Goal: Task Accomplishment & Management: Complete application form

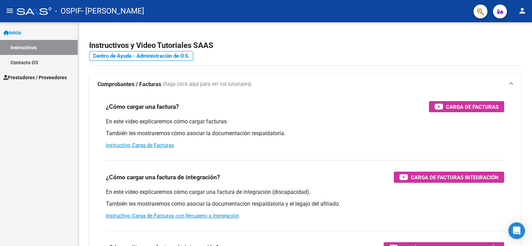
click at [21, 73] on link "Prestadores / Proveedores" at bounding box center [39, 77] width 78 height 15
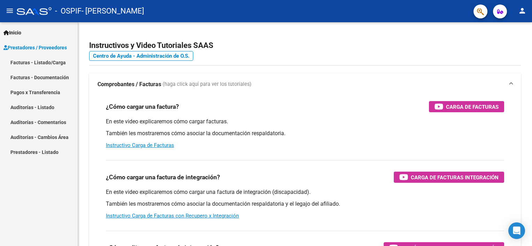
click at [33, 63] on link "Facturas - Listado/Carga" at bounding box center [39, 62] width 78 height 15
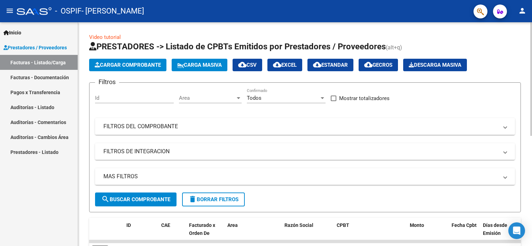
click at [529, 76] on div "Video tutorial PRESTADORES -> Listado de CPBTs Emitidos por Prestadores / Prove…" at bounding box center [306, 240] width 456 height 437
click at [133, 63] on span "Cargar Comprobante" at bounding box center [128, 65] width 66 height 6
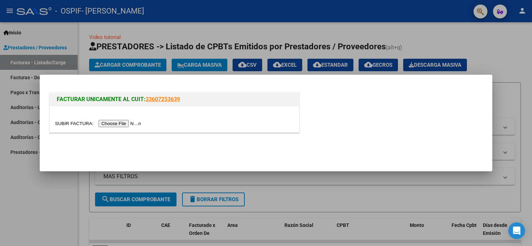
click at [120, 124] on input "file" at bounding box center [99, 123] width 88 height 7
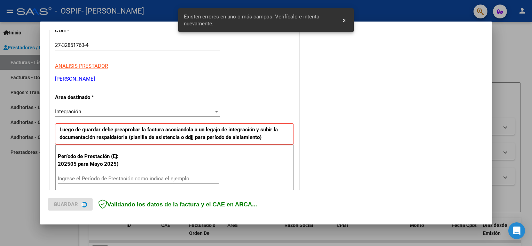
scroll to position [149, 0]
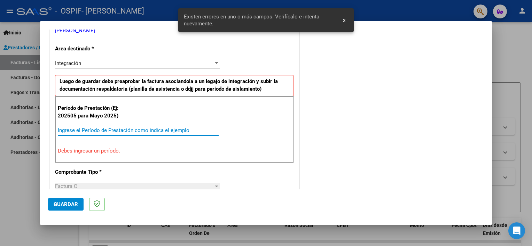
click at [92, 128] on input "Ingrese el Período de Prestación como indica el ejemplo" at bounding box center [138, 130] width 161 height 6
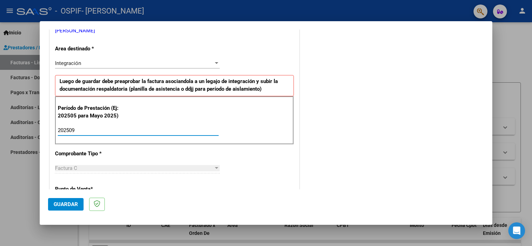
type input "202509"
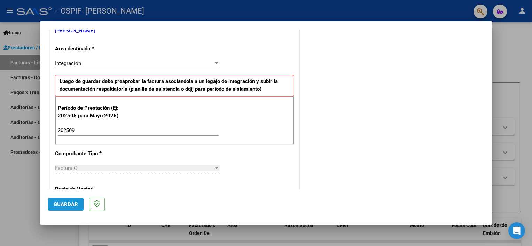
click at [62, 200] on button "Guardar" at bounding box center [65, 204] width 35 height 13
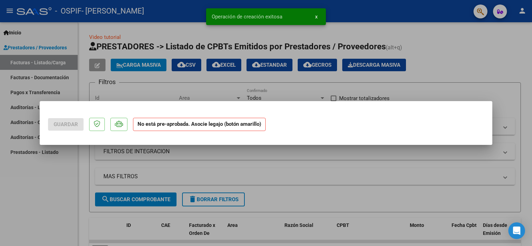
scroll to position [0, 0]
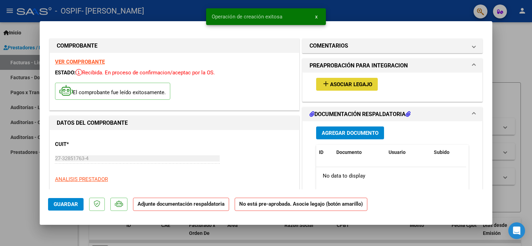
click at [347, 84] on span "Asociar Legajo" at bounding box center [351, 84] width 42 height 6
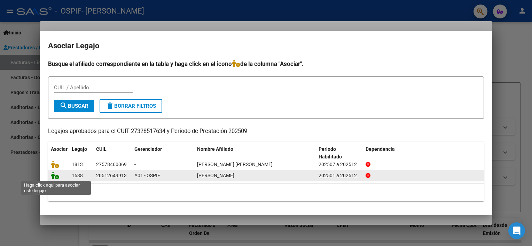
click at [53, 176] on icon at bounding box center [55, 176] width 8 height 8
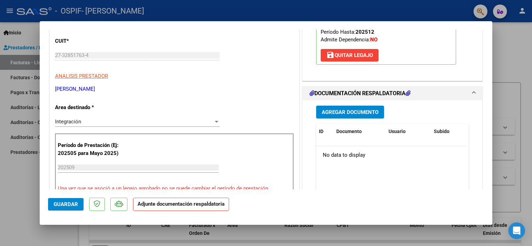
scroll to position [160, 0]
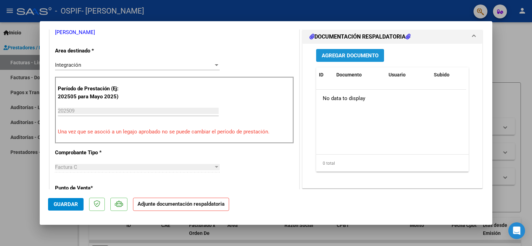
click at [330, 57] on span "Agregar Documento" at bounding box center [350, 56] width 57 height 6
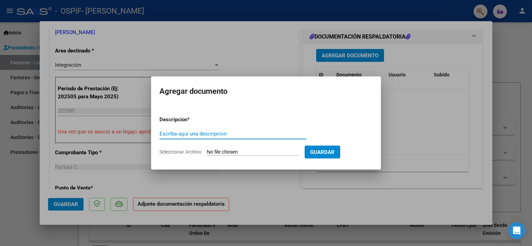
type input "A"
type input "Planilla de Asistencia"
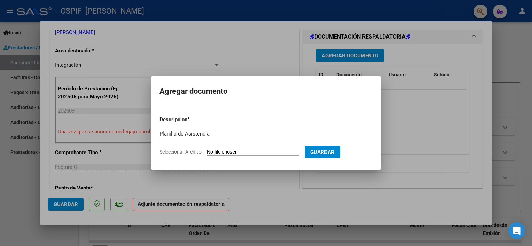
click at [251, 153] on input "Seleccionar Archivo" at bounding box center [253, 152] width 92 height 7
type input "C:\fakepath\Planilla de Asistencia- Veron Joaquin Septiembre.pdf"
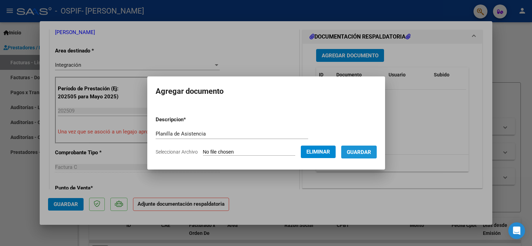
click at [354, 150] on span "Guardar" at bounding box center [359, 152] width 24 height 6
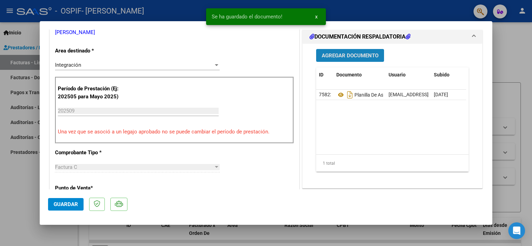
click at [335, 57] on span "Agregar Documento" at bounding box center [350, 56] width 57 height 6
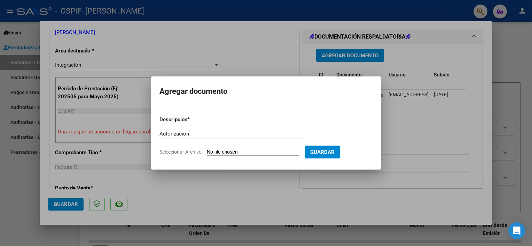
type input "Autorización"
click at [221, 150] on input "Seleccionar Archivo" at bounding box center [253, 152] width 92 height 7
type input "C:\fakepath\Autorizacion- Verón Joaquin.pdf"
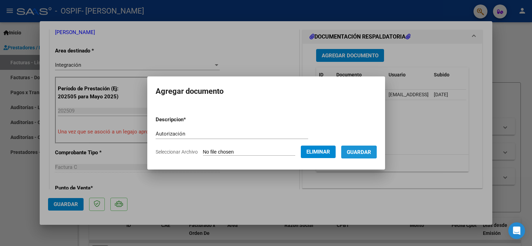
click at [356, 152] on span "Guardar" at bounding box center [359, 152] width 24 height 6
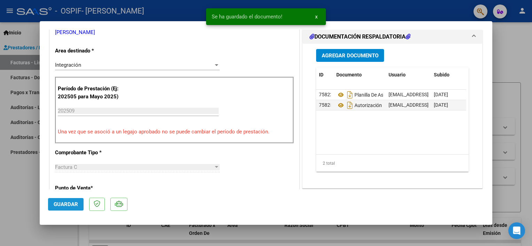
click at [71, 205] on span "Guardar" at bounding box center [66, 205] width 24 height 6
click at [25, 168] on div at bounding box center [266, 123] width 532 height 246
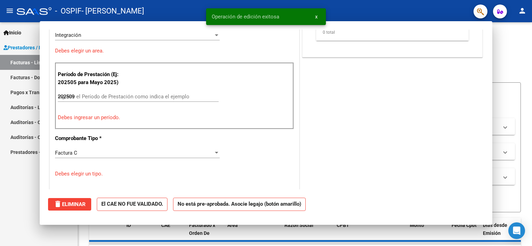
type input "$ 0,00"
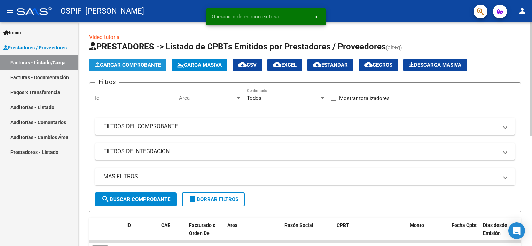
click at [117, 64] on span "Cargar Comprobante" at bounding box center [128, 65] width 66 height 6
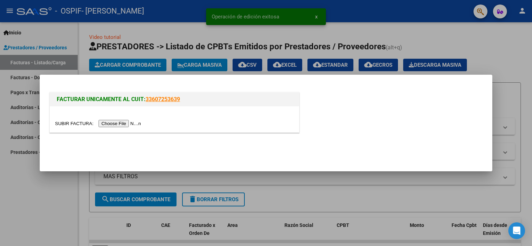
click at [126, 123] on input "file" at bounding box center [99, 123] width 88 height 7
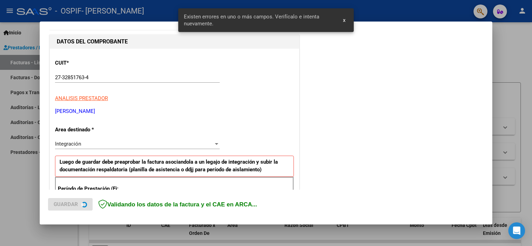
scroll to position [149, 0]
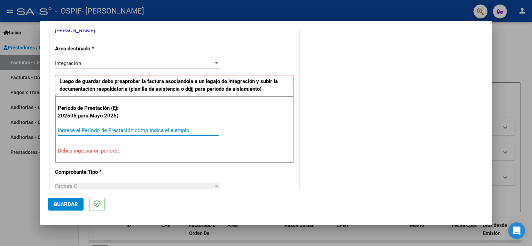
click at [64, 131] on input "Ingrese el Período de Prestación como indica el ejemplo" at bounding box center [138, 130] width 161 height 6
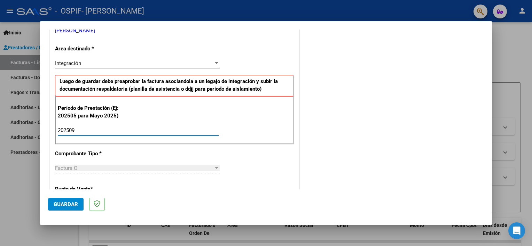
type input "202509"
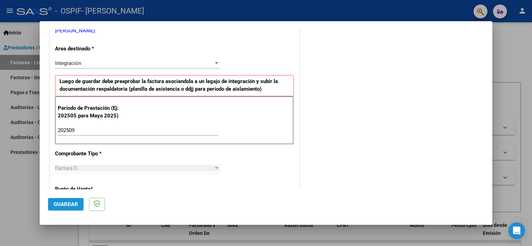
click at [72, 205] on span "Guardar" at bounding box center [66, 205] width 24 height 6
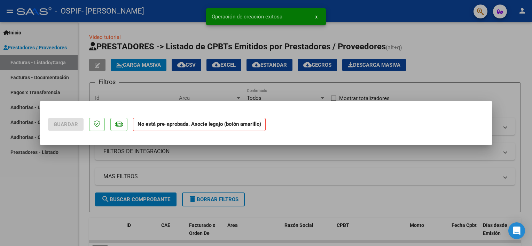
scroll to position [0, 0]
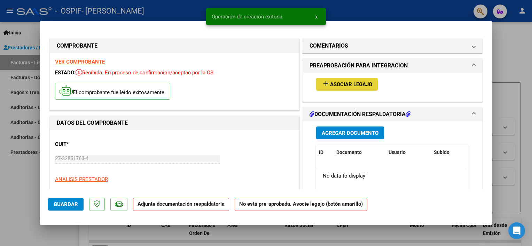
click at [352, 86] on span "Asociar Legajo" at bounding box center [351, 84] width 42 height 6
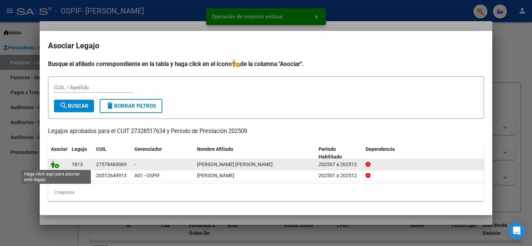
click at [56, 165] on icon at bounding box center [55, 165] width 8 height 8
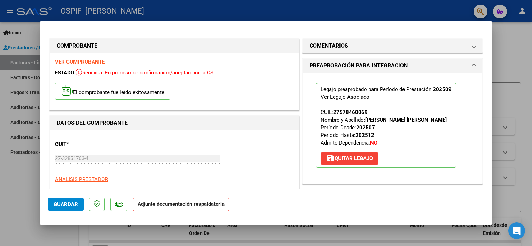
scroll to position [140, 0]
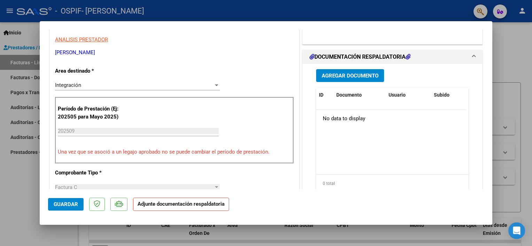
click at [351, 75] on span "Agregar Documento" at bounding box center [350, 76] width 57 height 6
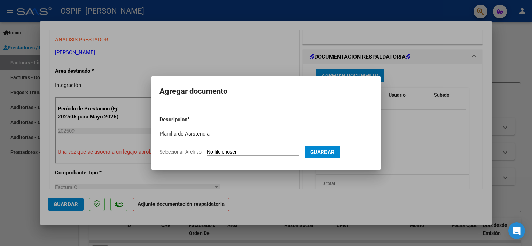
type input "Planilla de Asistencia"
click at [224, 153] on input "Seleccionar Archivo" at bounding box center [253, 152] width 92 height 7
type input "C:\fakepath\Planilla de Asistencia- Gauna Emma.pdf"
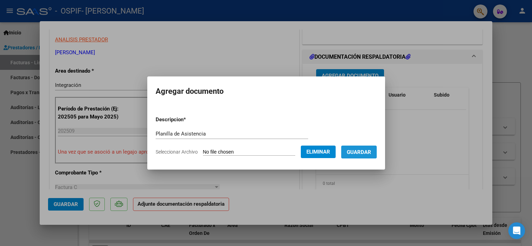
click at [359, 151] on span "Guardar" at bounding box center [359, 152] width 24 height 6
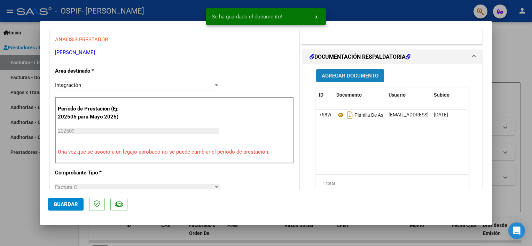
click at [340, 75] on span "Agregar Documento" at bounding box center [350, 76] width 57 height 6
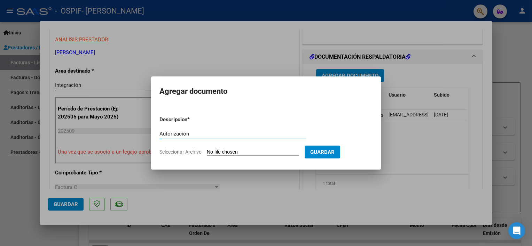
type input "Autorización"
click at [250, 151] on input "Seleccionar Archivo" at bounding box center [253, 152] width 92 height 7
type input "C:\fakepath\Autorizacion- Emma Gauna.pdf"
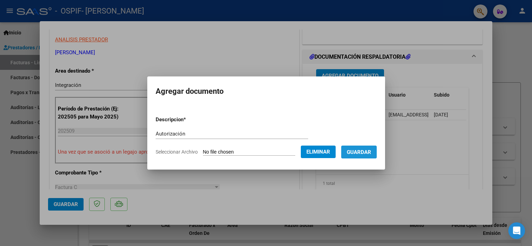
click at [358, 154] on span "Guardar" at bounding box center [359, 152] width 24 height 6
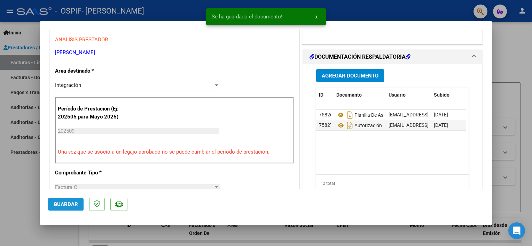
click at [67, 203] on span "Guardar" at bounding box center [66, 205] width 24 height 6
click at [30, 185] on div at bounding box center [266, 123] width 532 height 246
type input "$ 0,00"
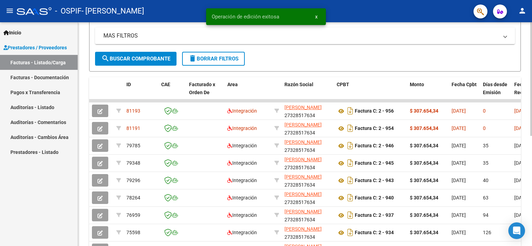
click at [530, 127] on div at bounding box center [531, 152] width 2 height 114
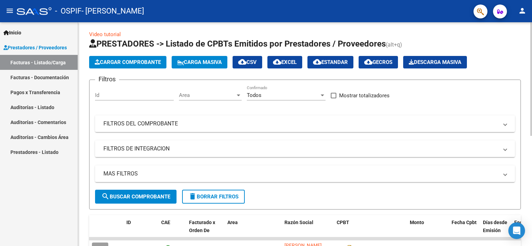
scroll to position [0, 0]
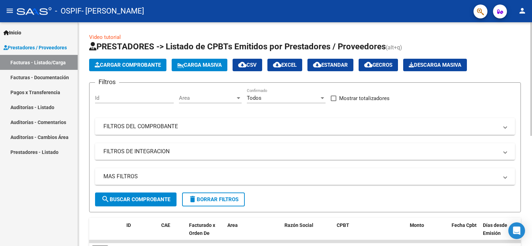
click at [531, 45] on html "menu - OSPIF - ALZUAGA KARINA VERONICA person Inicio Instructivos Contacto OS P…" at bounding box center [266, 123] width 532 height 246
click at [522, 11] on mat-icon "person" at bounding box center [522, 11] width 8 height 8
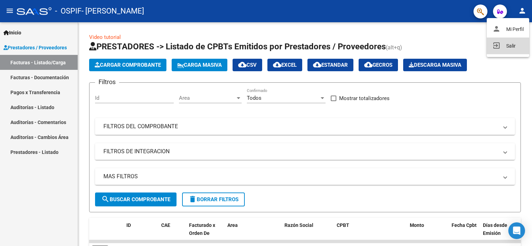
click at [507, 45] on button "exit_to_app Salir" at bounding box center [508, 46] width 42 height 17
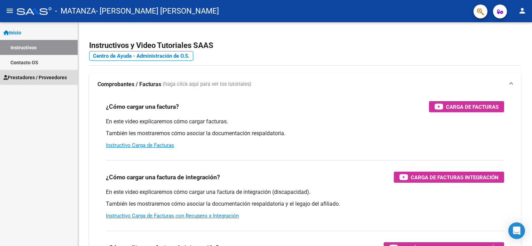
click at [31, 77] on span "Prestadores / Proveedores" at bounding box center [34, 78] width 63 height 8
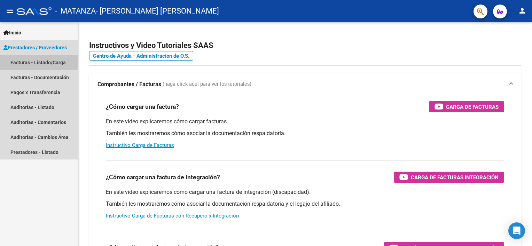
click at [34, 60] on link "Facturas - Listado/Carga" at bounding box center [39, 62] width 78 height 15
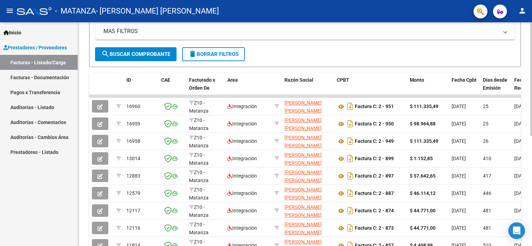
click at [529, 113] on div "Video tutorial PRESTADORES -> Listado de CPBTs Emitidos por Prestadores / Prove…" at bounding box center [306, 95] width 456 height 437
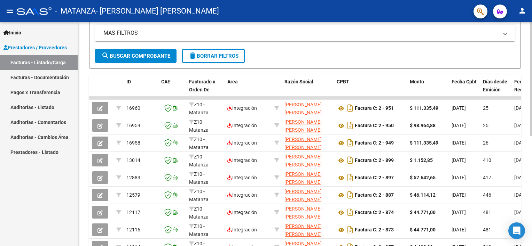
drag, startPoint x: 529, startPoint y: 113, endPoint x: 531, endPoint y: 66, distance: 46.3
click at [531, 66] on div "Video tutorial PRESTADORES -> Listado de CPBTs Emitidos por Prestadores / Prove…" at bounding box center [306, 97] width 456 height 437
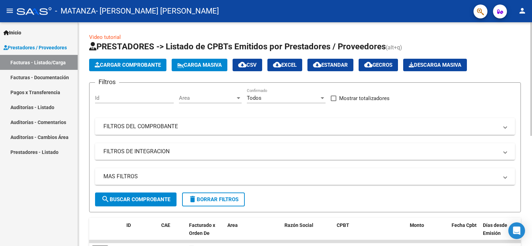
click at [531, 36] on div at bounding box center [531, 134] width 2 height 224
click at [123, 63] on span "Cargar Comprobante" at bounding box center [128, 65] width 66 height 6
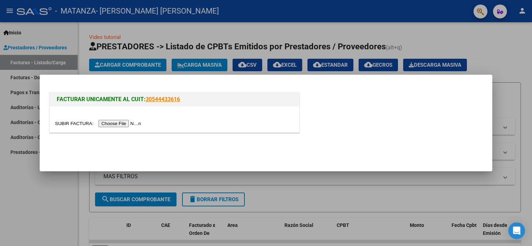
click at [122, 125] on input "file" at bounding box center [99, 123] width 88 height 7
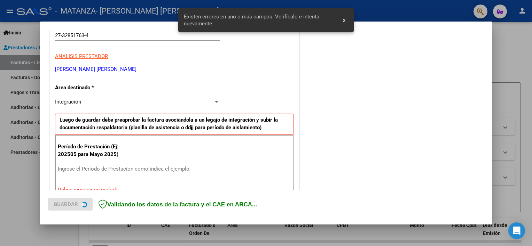
scroll to position [149, 0]
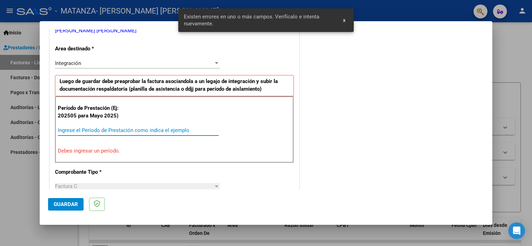
click at [106, 131] on input "Ingrese el Período de Prestación como indica el ejemplo" at bounding box center [138, 130] width 161 height 6
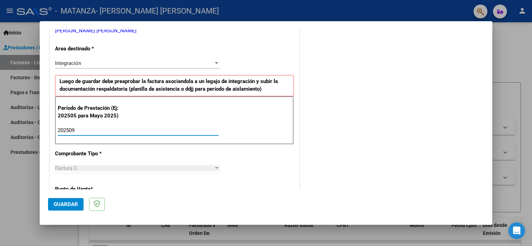
type input "202509"
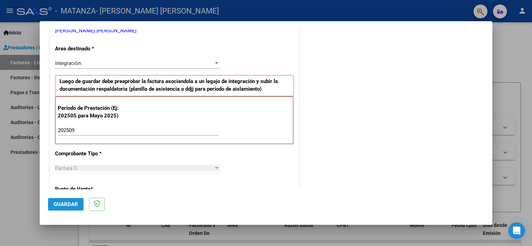
click at [68, 202] on span "Guardar" at bounding box center [66, 205] width 24 height 6
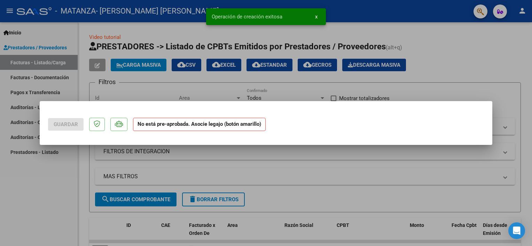
scroll to position [0, 0]
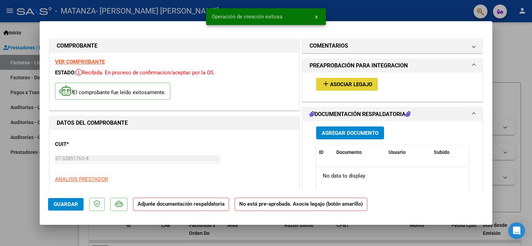
click at [345, 82] on span "Asociar Legajo" at bounding box center [351, 84] width 42 height 6
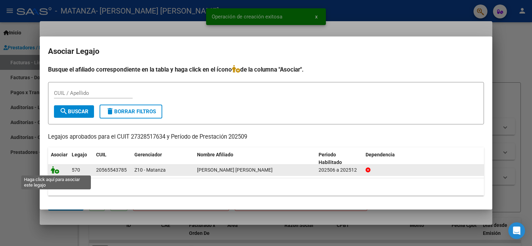
click at [53, 171] on icon at bounding box center [55, 170] width 8 height 8
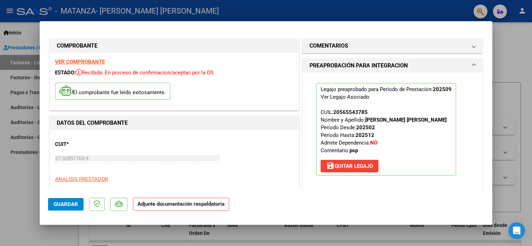
scroll to position [140, 0]
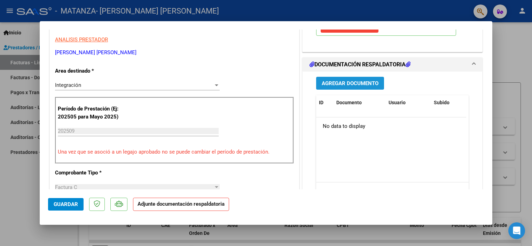
click at [338, 82] on span "Agregar Documento" at bounding box center [350, 83] width 57 height 6
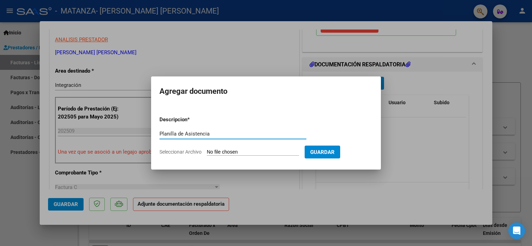
type input "Planilla de Asistencia"
click at [253, 152] on input "Seleccionar Archivo" at bounding box center [253, 152] width 92 height 7
type input "C:\fakepath\Planilla de Asistencia- [PERSON_NAME].pdf"
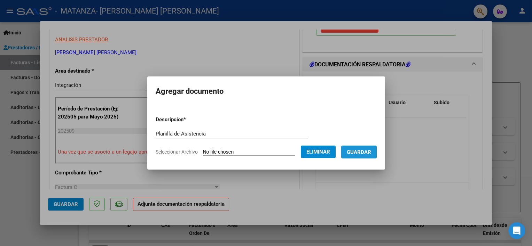
click at [358, 149] on span "Guardar" at bounding box center [359, 152] width 24 height 6
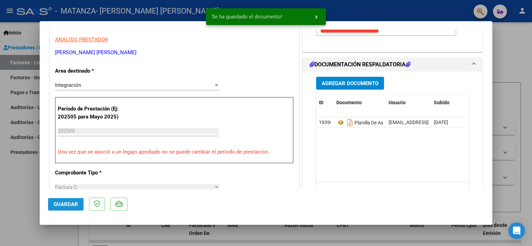
click at [74, 204] on span "Guardar" at bounding box center [66, 205] width 24 height 6
click at [25, 188] on div at bounding box center [266, 123] width 532 height 246
type input "$ 0,00"
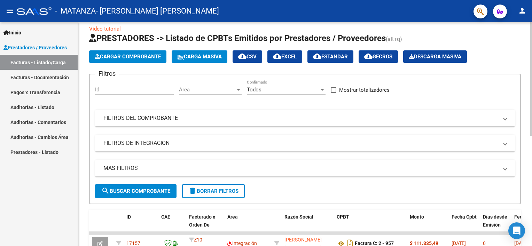
scroll to position [0, 0]
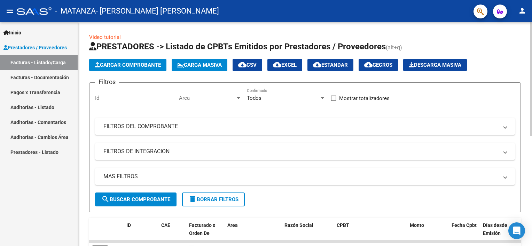
click at [531, 35] on html "menu - MATANZA - [PERSON_NAME] [PERSON_NAME] person Inicio Instructivos Contact…" at bounding box center [266, 123] width 532 height 246
click at [519, 10] on mat-icon "person" at bounding box center [522, 11] width 8 height 8
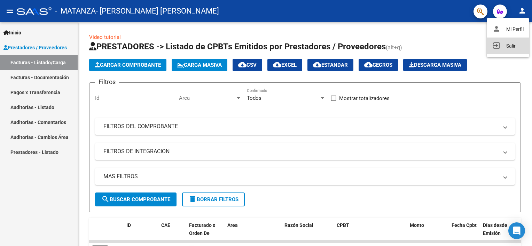
click at [506, 45] on button "exit_to_app Salir" at bounding box center [508, 46] width 42 height 17
